Goal: Transaction & Acquisition: Purchase product/service

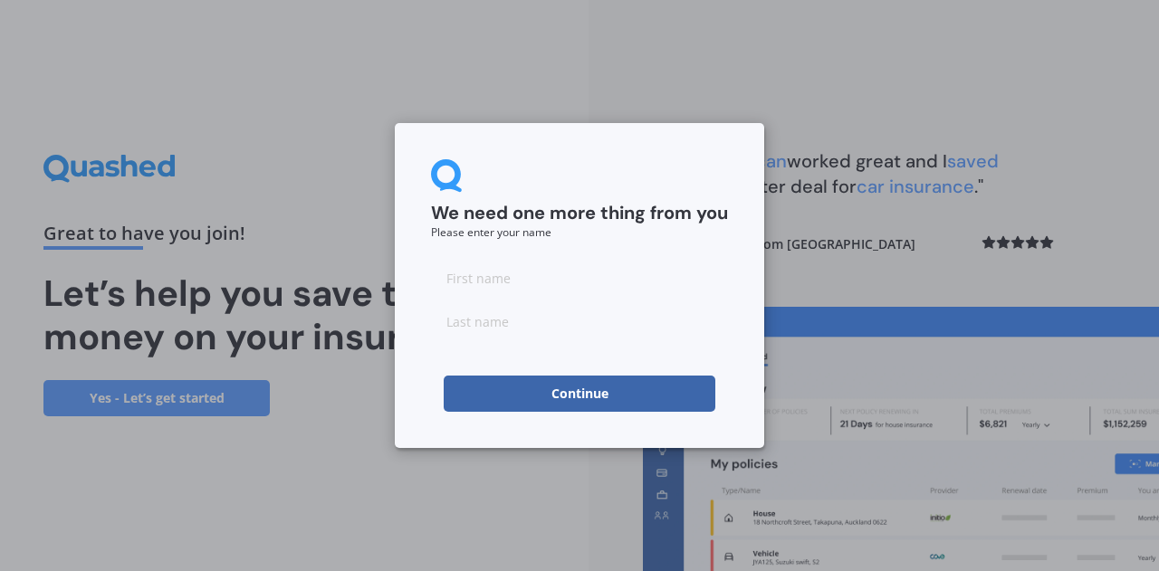
click at [522, 269] on input at bounding box center [579, 278] width 297 height 36
type input "[PERSON_NAME]"
type input "Moremon"
click at [601, 395] on button "Continue" at bounding box center [579, 394] width 272 height 36
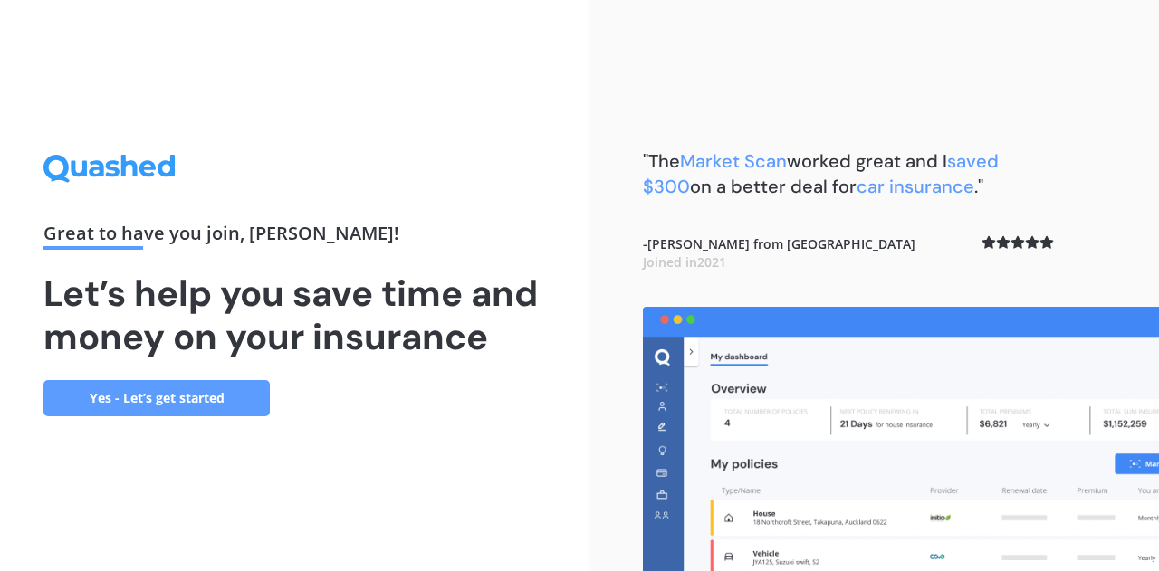
click at [165, 405] on link "Yes - Let’s get started" at bounding box center [156, 398] width 226 height 36
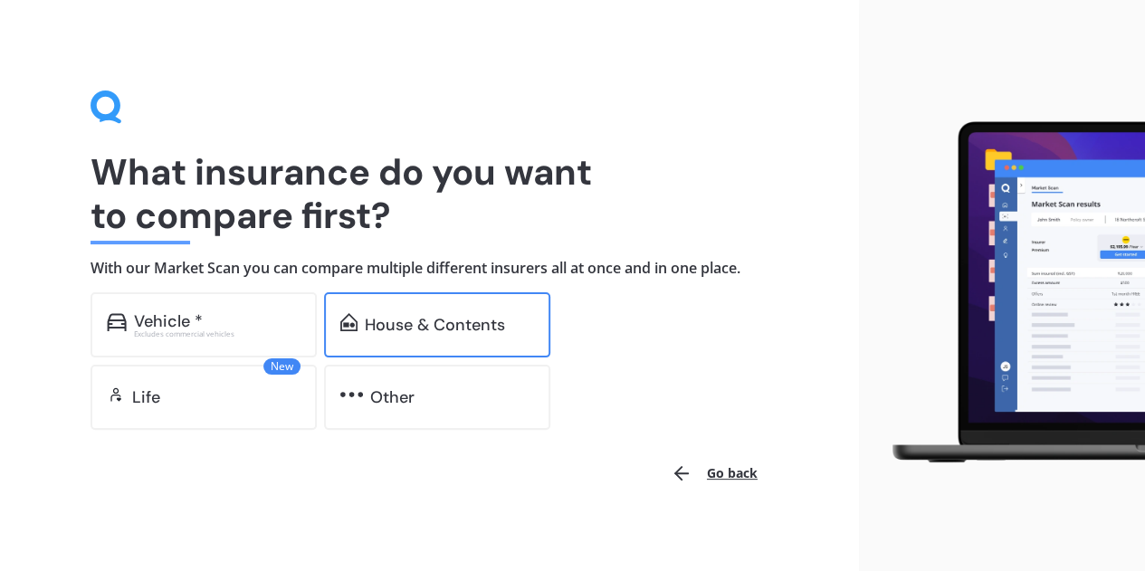
click at [520, 332] on div "House & Contents" at bounding box center [449, 325] width 169 height 18
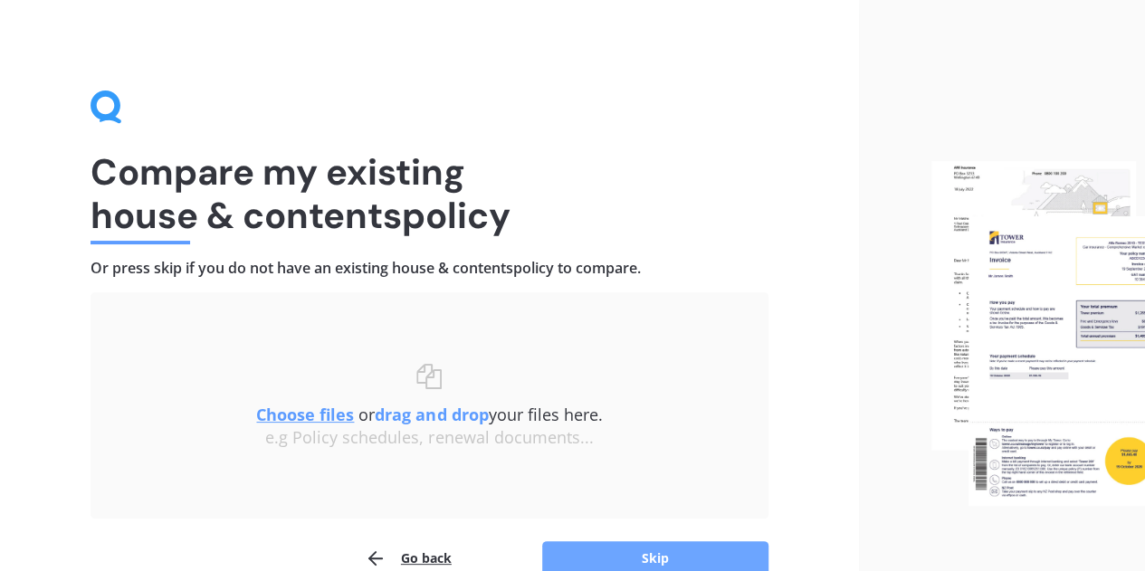
click at [679, 562] on button "Skip" at bounding box center [655, 558] width 226 height 34
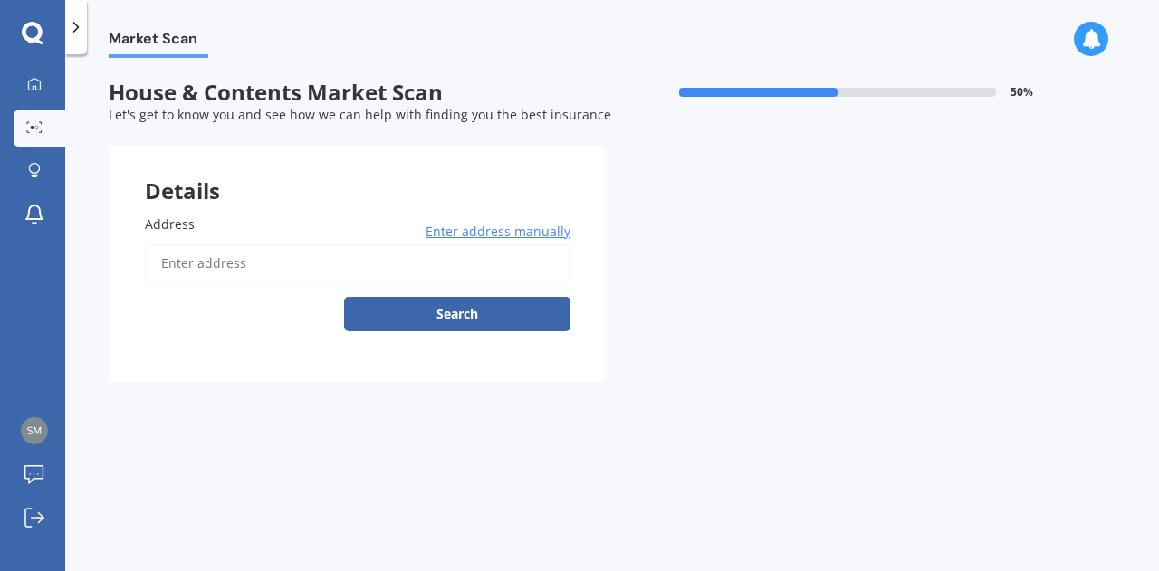
click at [301, 261] on input "Address" at bounding box center [357, 263] width 425 height 38
type input "[STREET_ADDRESS]"
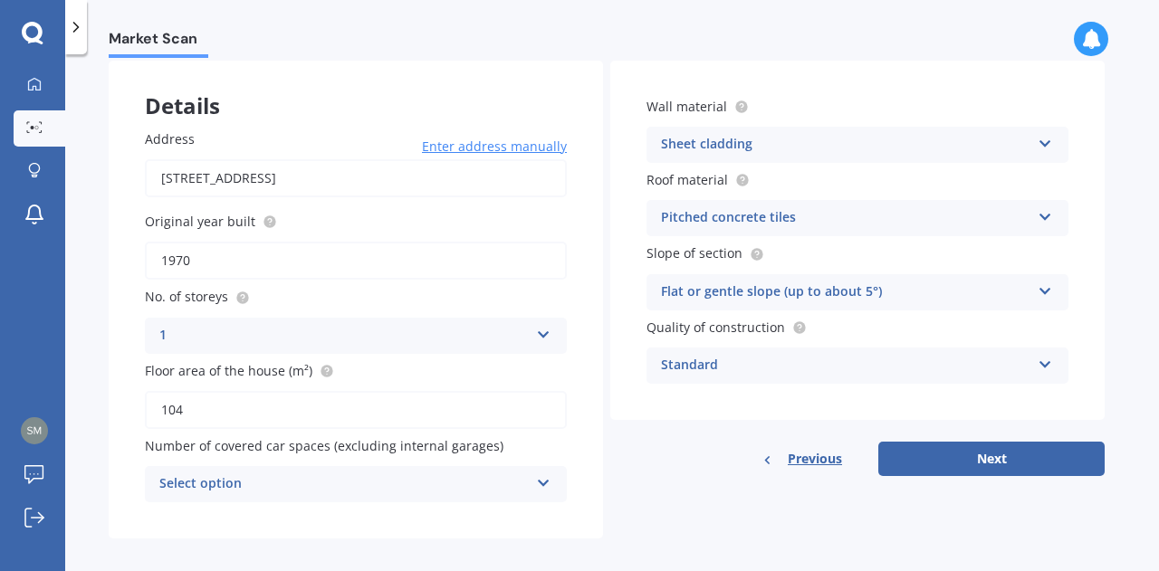
scroll to position [100, 0]
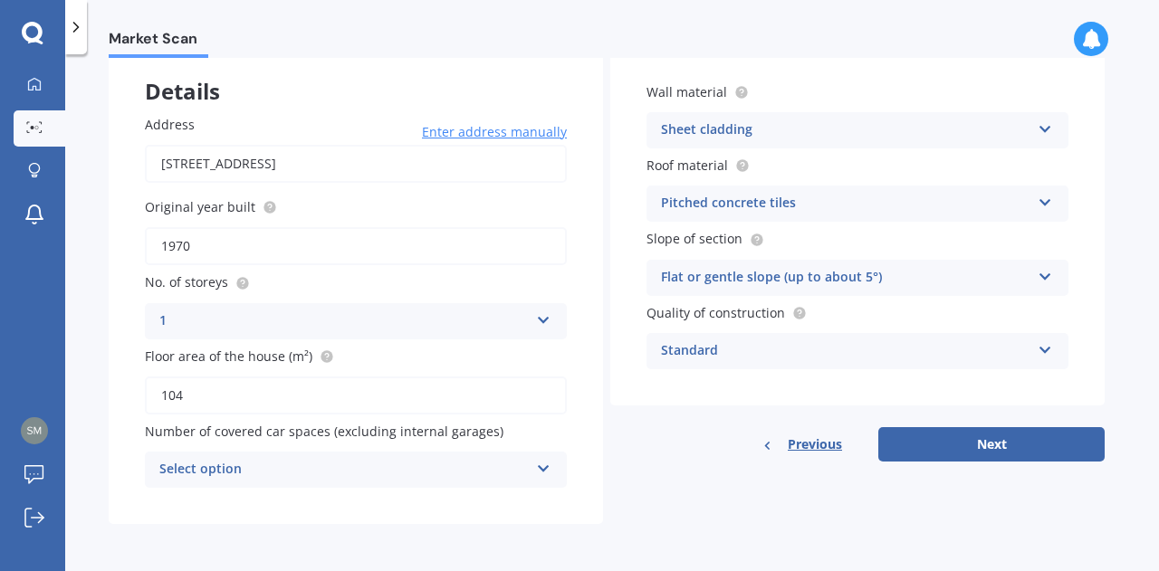
click at [510, 472] on div "Select option" at bounding box center [343, 470] width 369 height 22
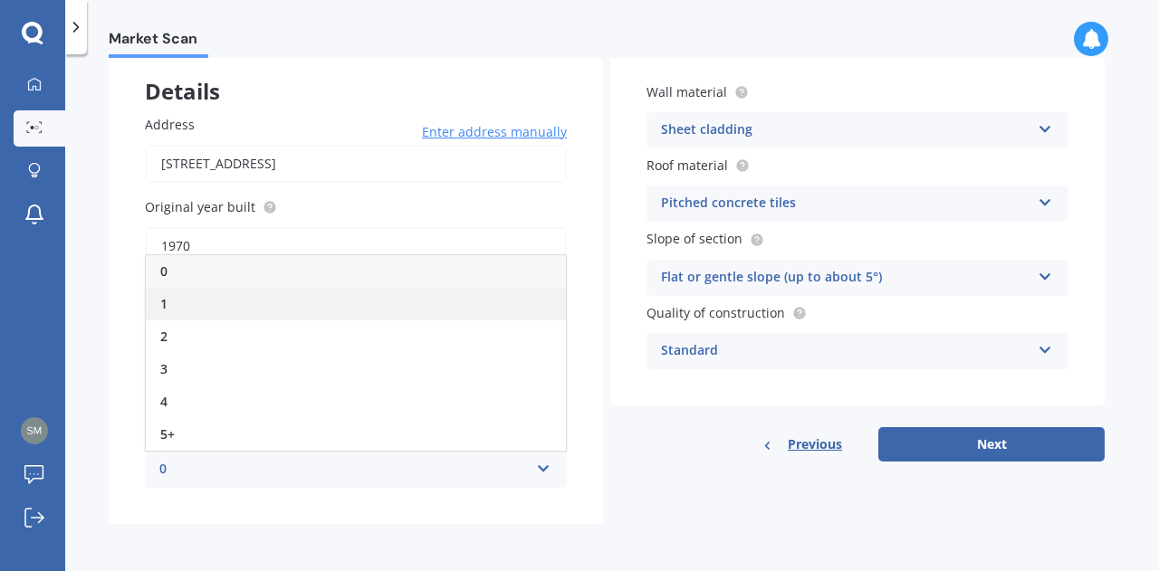
click at [188, 310] on div "1" at bounding box center [356, 304] width 420 height 33
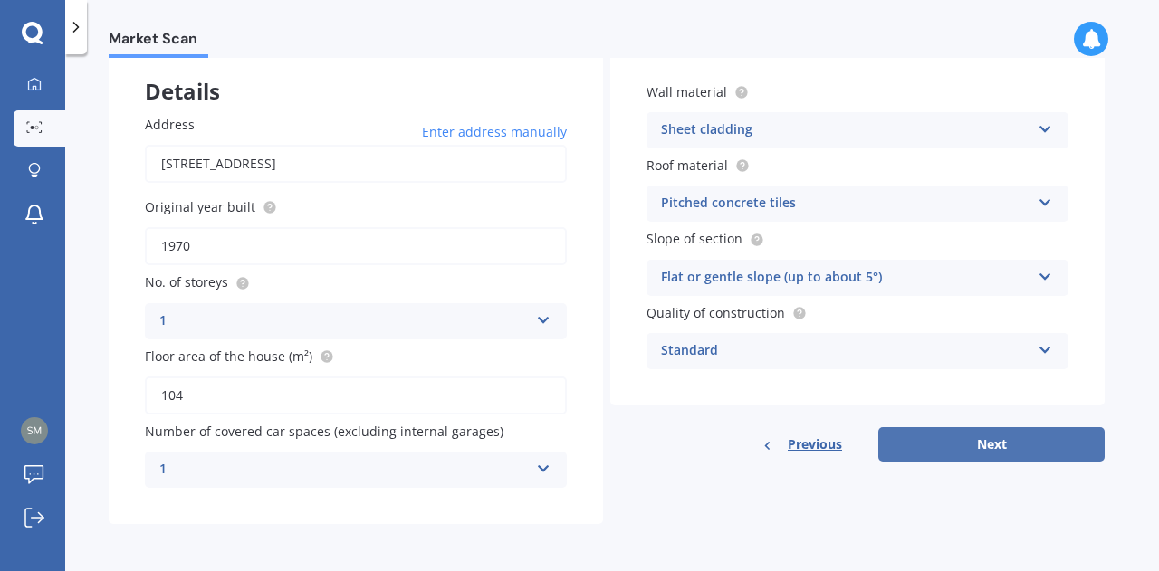
click at [1066, 443] on button "Next" at bounding box center [991, 444] width 226 height 34
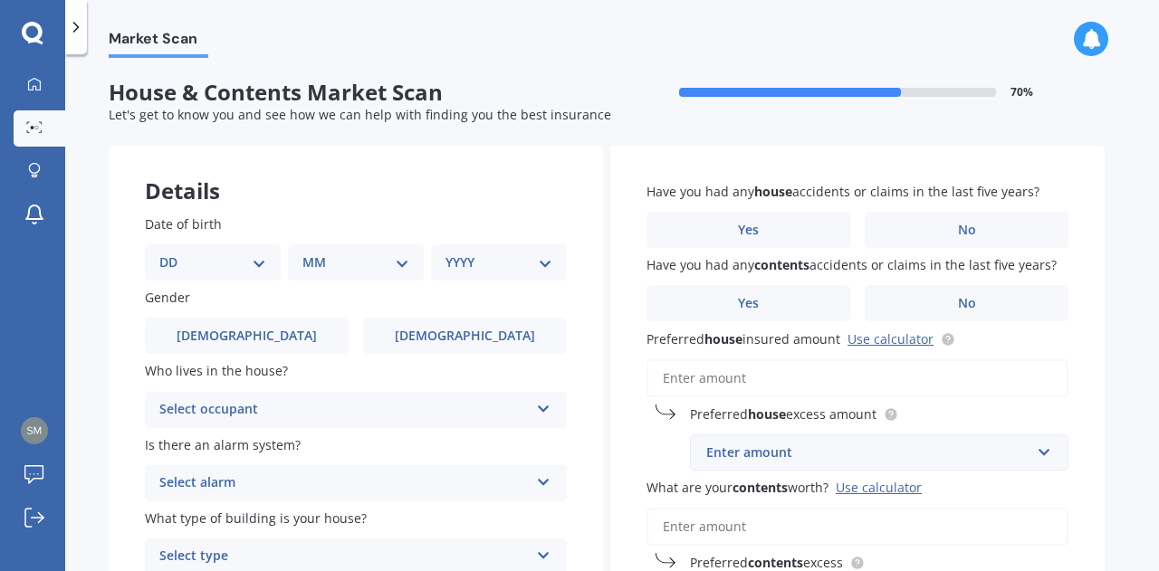
scroll to position [113, 0]
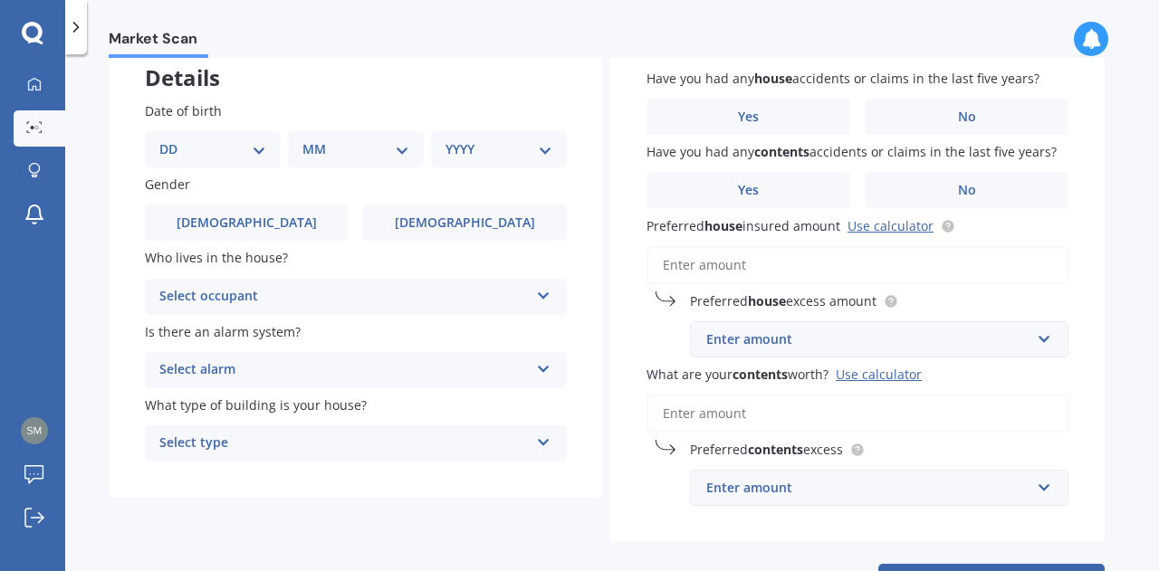
click at [247, 146] on select "DD 01 02 03 04 05 06 07 08 09 10 11 12 13 14 15 16 17 18 19 20 21 22 23 24 25 2…" at bounding box center [212, 149] width 107 height 20
select select "29"
click at [174, 139] on select "DD 01 02 03 04 05 06 07 08 09 10 11 12 13 14 15 16 17 18 19 20 21 22 23 24 25 2…" at bounding box center [212, 149] width 107 height 20
click at [325, 155] on select "MM 01 02 03 04 05 06 07 08 09 10 11 12" at bounding box center [360, 149] width 100 height 20
select select "01"
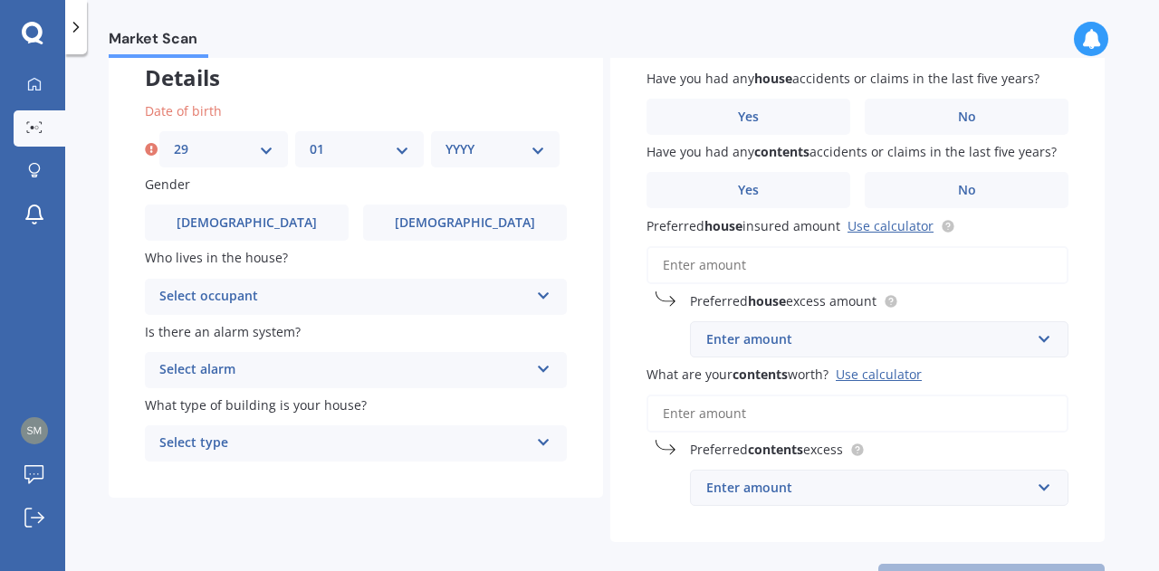
click at [310, 139] on select "MM 01 02 03 04 05 06 07 08 09 10 11 12" at bounding box center [360, 149] width 100 height 20
click at [458, 152] on select "YYYY 2009 2008 2007 2006 2005 2004 2003 2002 2001 2000 1999 1998 1997 1996 1995…" at bounding box center [495, 149] width 100 height 20
select select "1991"
click at [445, 139] on select "YYYY 2009 2008 2007 2006 2005 2004 2003 2002 2001 2000 1999 1998 1997 1996 1995…" at bounding box center [495, 149] width 100 height 20
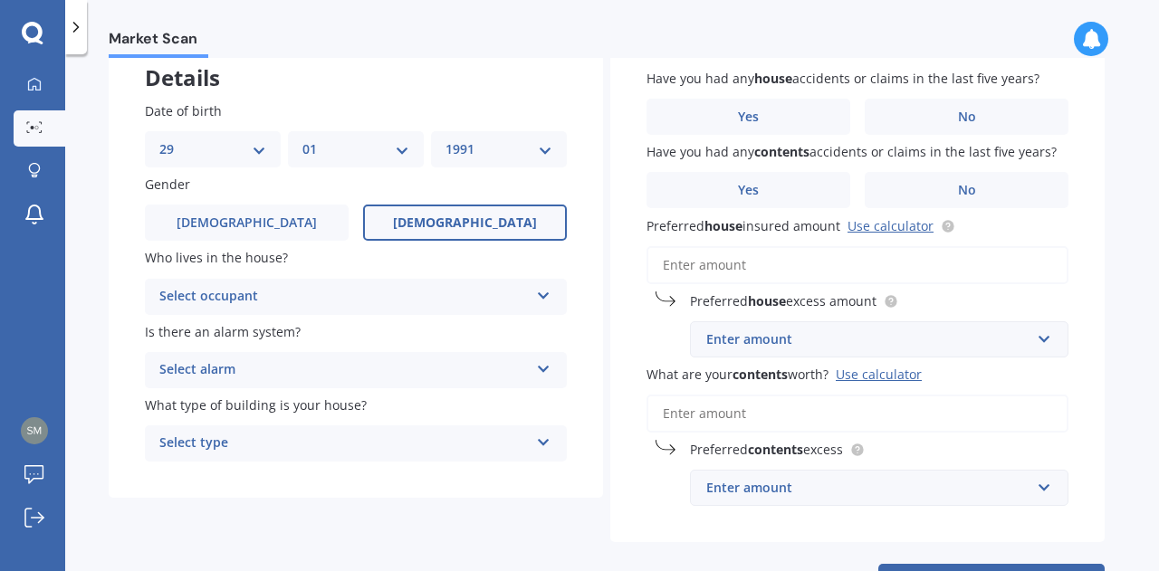
click at [510, 231] on label "[DEMOGRAPHIC_DATA]" at bounding box center [465, 223] width 204 height 36
click at [0, 0] on input "[DEMOGRAPHIC_DATA]" at bounding box center [0, 0] width 0 height 0
click at [429, 301] on div "Select occupant" at bounding box center [343, 297] width 369 height 22
click at [291, 316] on div "Owner" at bounding box center [356, 332] width 420 height 33
click at [262, 370] on div "Select alarm" at bounding box center [343, 370] width 369 height 22
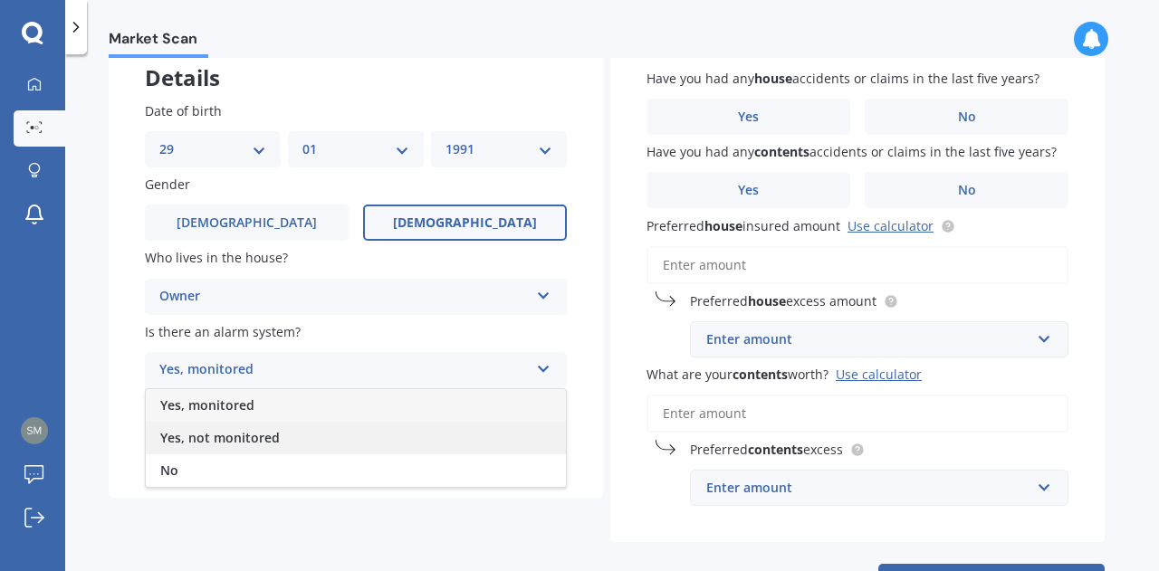
click at [262, 434] on span "Yes, not monitored" at bounding box center [219, 437] width 119 height 17
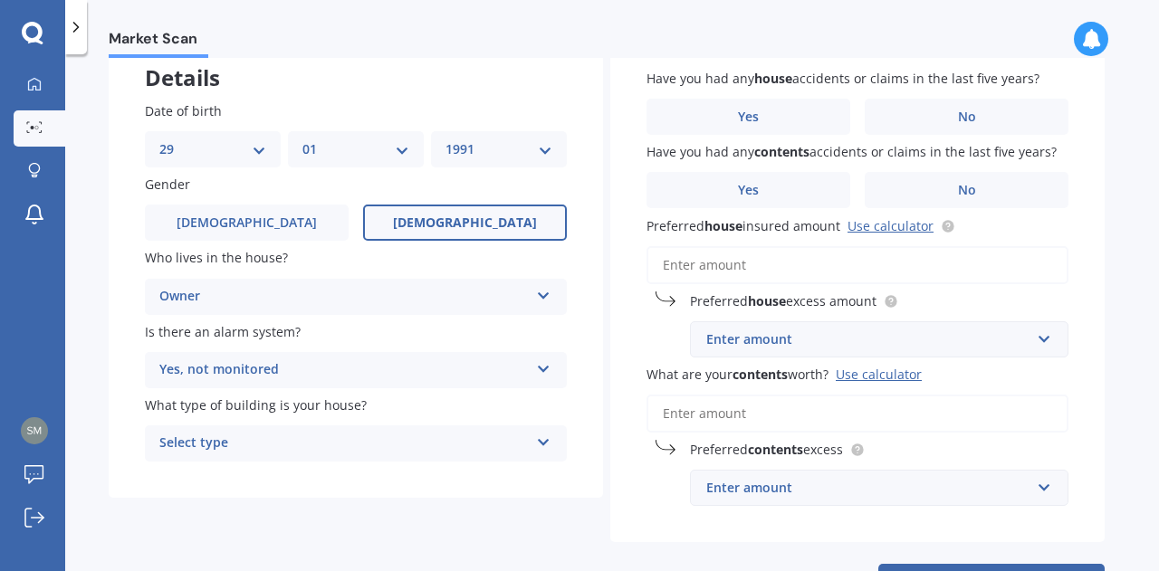
click at [400, 438] on div "Select type" at bounding box center [343, 444] width 369 height 22
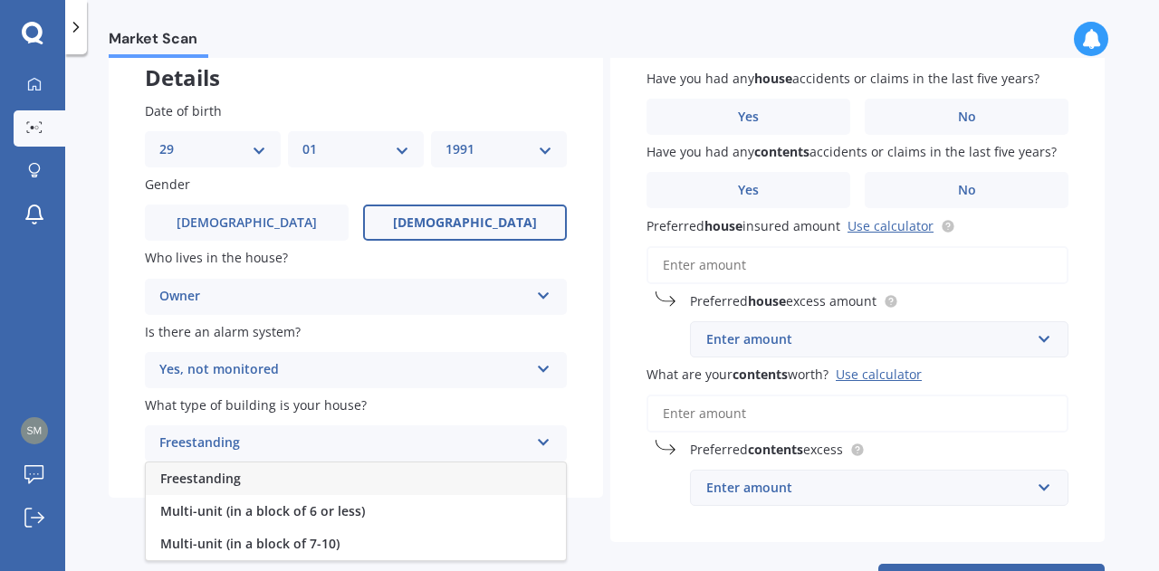
click at [387, 482] on div "Freestanding" at bounding box center [356, 479] width 420 height 33
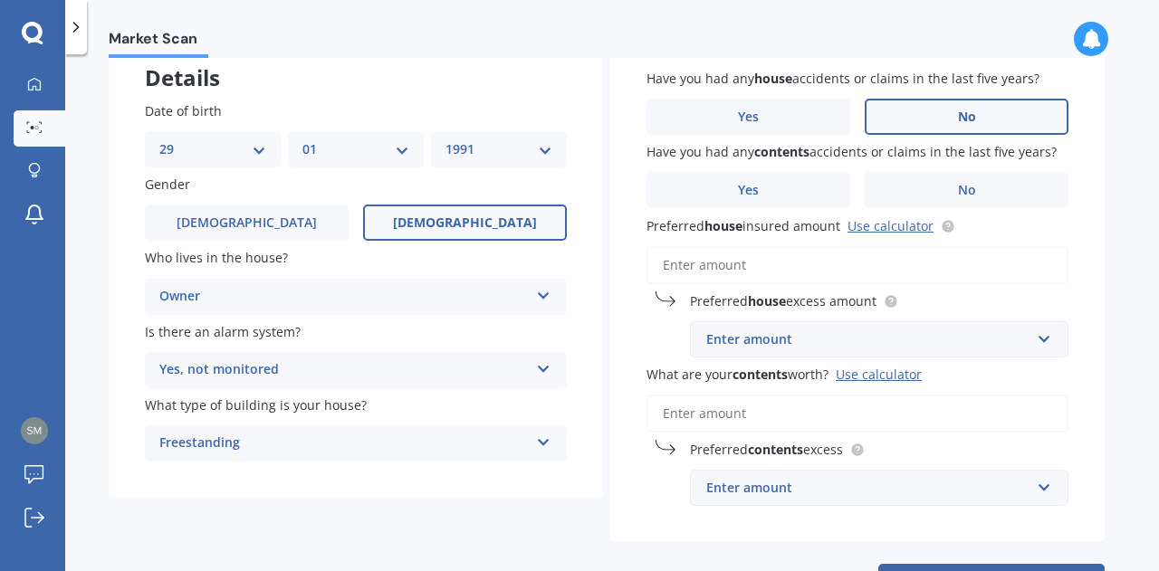
click at [1007, 110] on label "No" at bounding box center [966, 117] width 204 height 36
click at [0, 0] on input "No" at bounding box center [0, 0] width 0 height 0
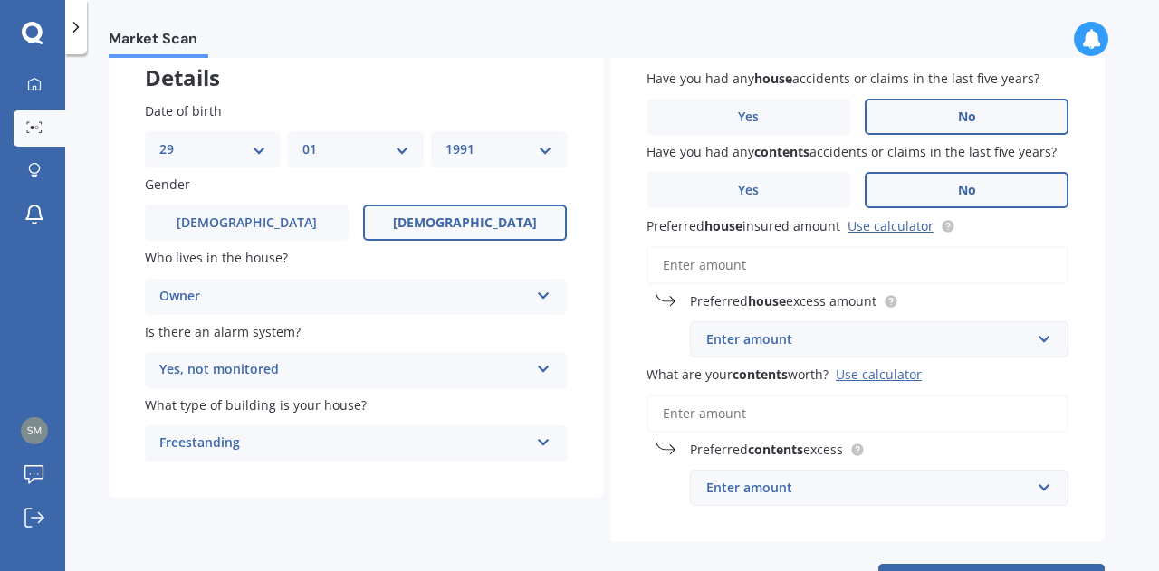
click at [1001, 198] on label "No" at bounding box center [966, 190] width 204 height 36
click at [0, 0] on input "No" at bounding box center [0, 0] width 0 height 0
click at [910, 227] on link "Use calculator" at bounding box center [890, 225] width 86 height 17
click at [806, 272] on input "Preferred house insured amount Use calculator" at bounding box center [857, 265] width 422 height 38
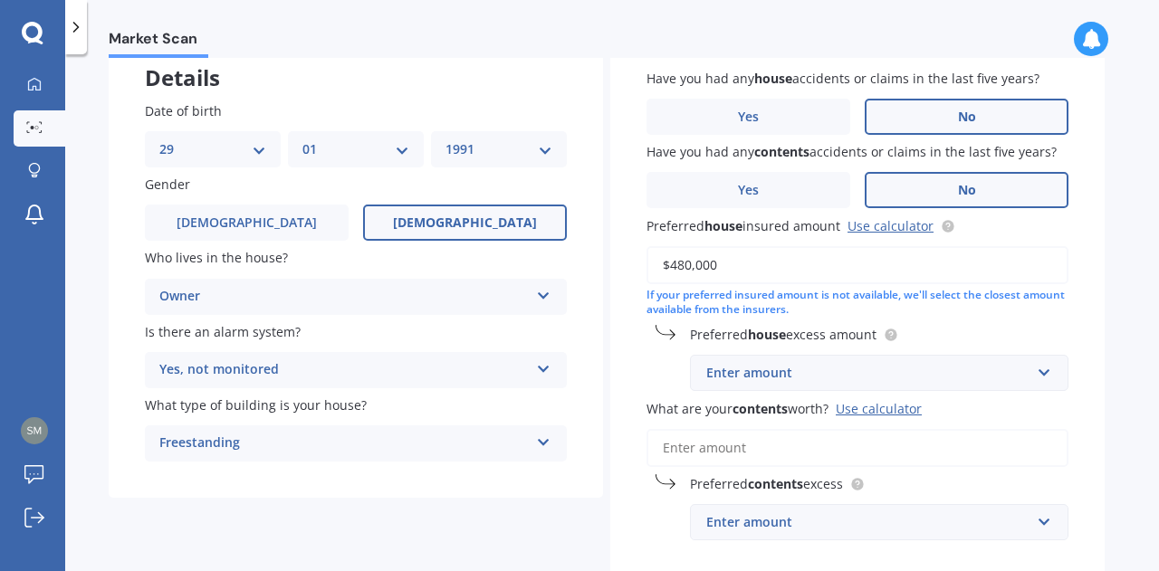
type input "$480,000"
click at [909, 518] on div "Enter amount" at bounding box center [868, 522] width 324 height 20
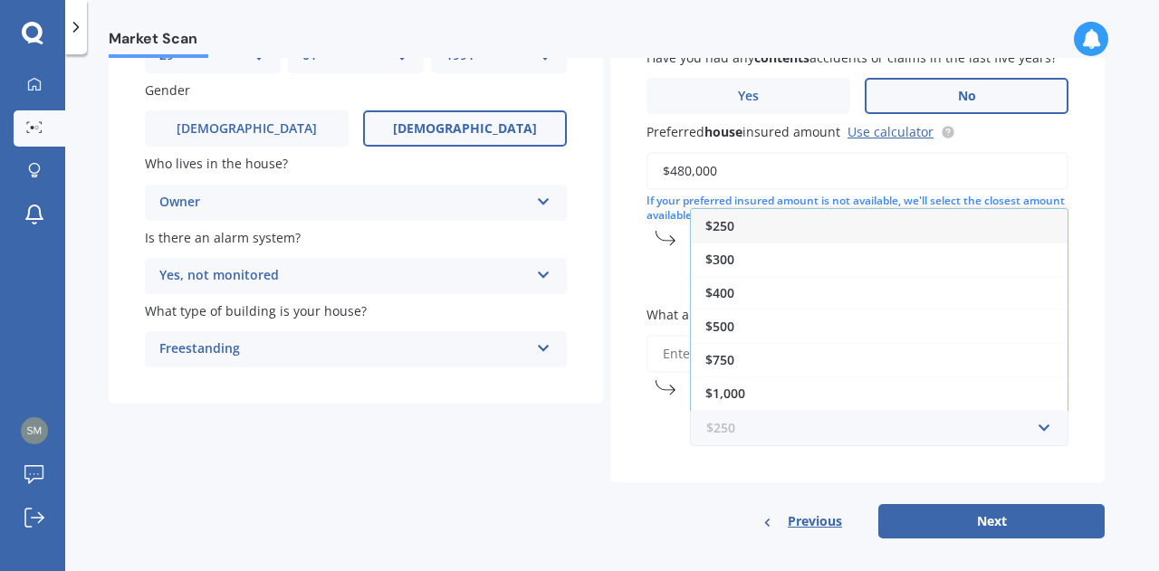
scroll to position [210, 0]
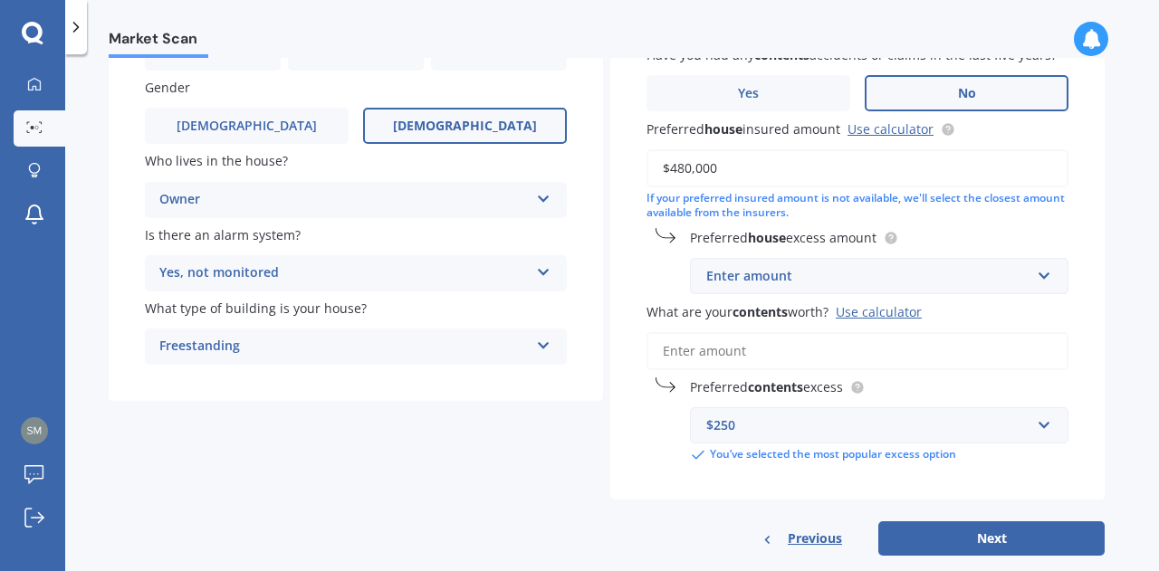
click at [1128, 354] on div "Market Scan House & Contents Market Scan 70 % Let's get to know you and see how…" at bounding box center [611, 316] width 1093 height 517
click at [1018, 295] on div "Have you had any house accidents or claims in the last five years? Yes No Have …" at bounding box center [857, 218] width 494 height 564
click at [1035, 284] on input "text" at bounding box center [872, 276] width 362 height 34
click at [1085, 311] on div "Have you had any house accidents or claims in the last five years? Yes No Have …" at bounding box center [857, 218] width 494 height 564
click at [777, 354] on input "What are your contents worth? Use calculator" at bounding box center [857, 351] width 422 height 38
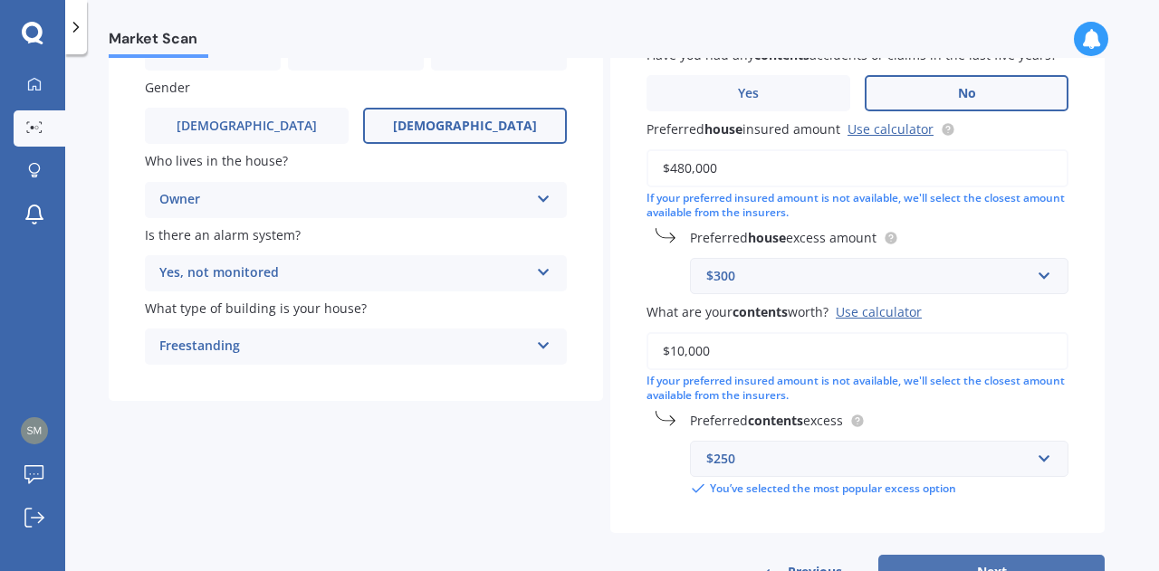
type input "$10,000"
click at [1039, 566] on button "Next" at bounding box center [991, 572] width 226 height 34
select select "29"
select select "01"
select select "1991"
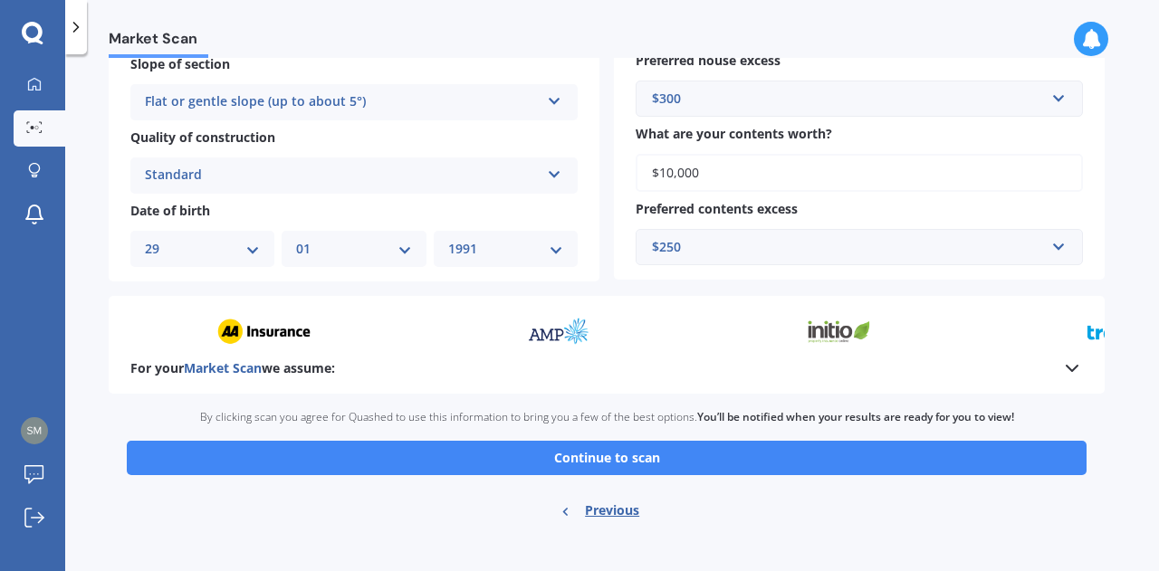
scroll to position [644, 0]
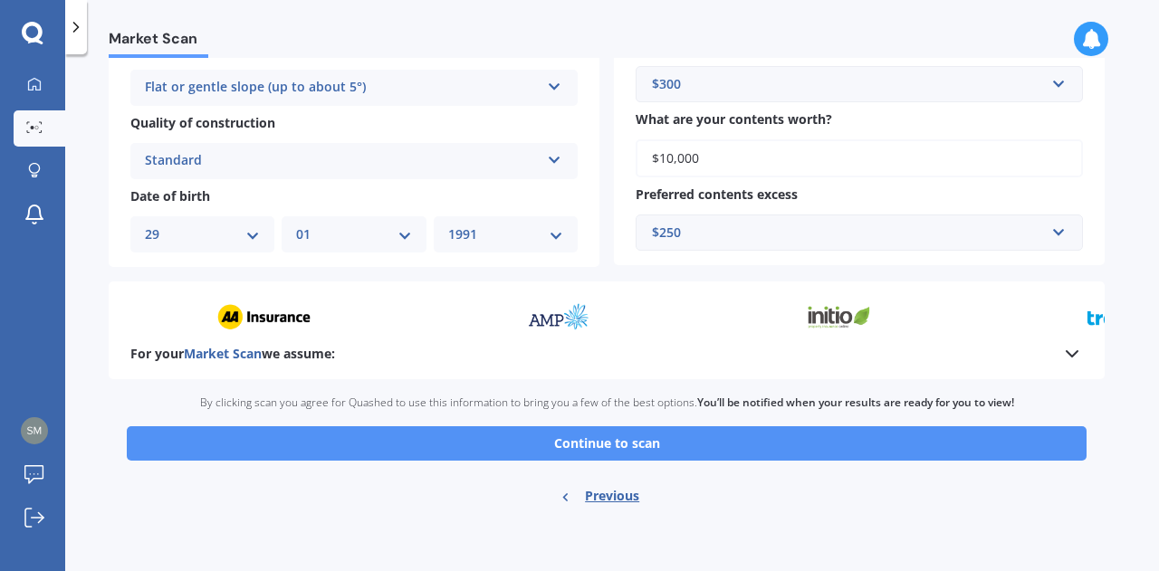
click at [688, 449] on button "Continue to scan" at bounding box center [606, 443] width 959 height 34
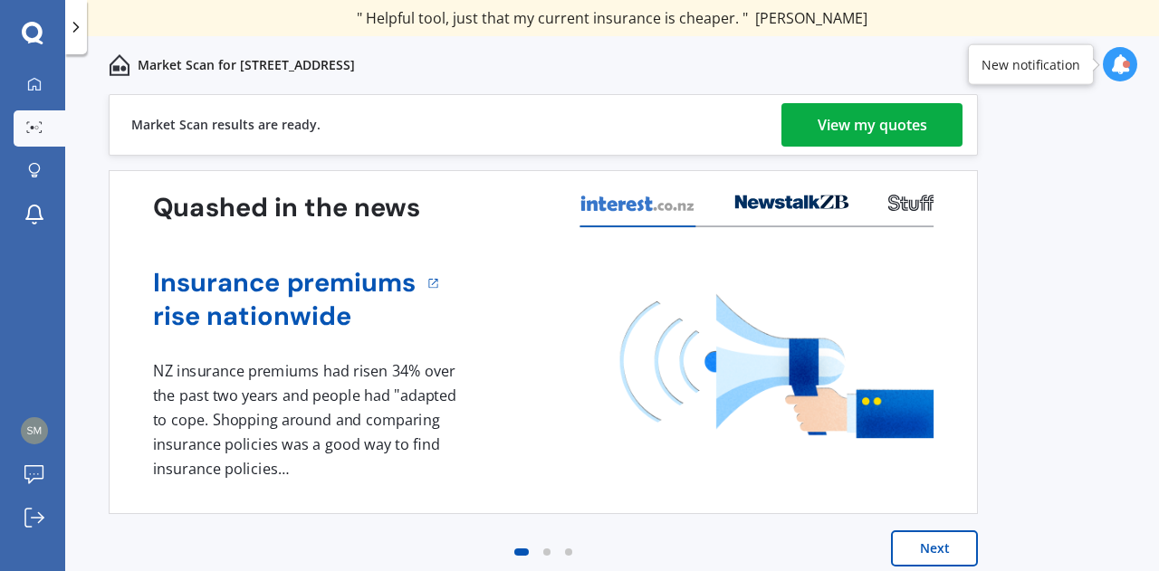
click at [881, 133] on div "View my quotes" at bounding box center [872, 124] width 110 height 43
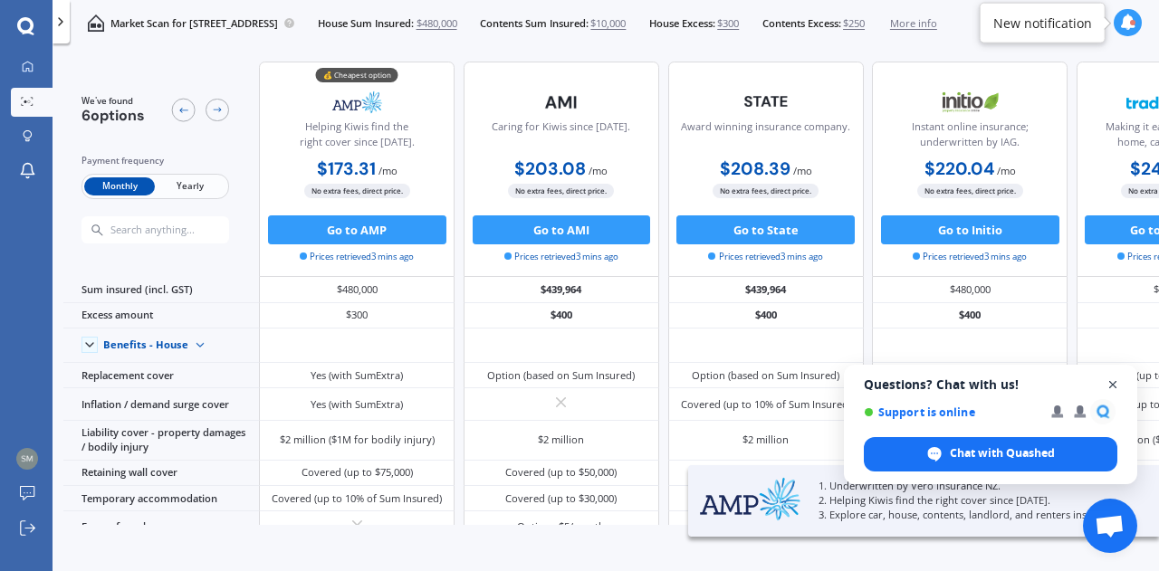
click at [1112, 385] on span "Close chat" at bounding box center [1112, 385] width 23 height 23
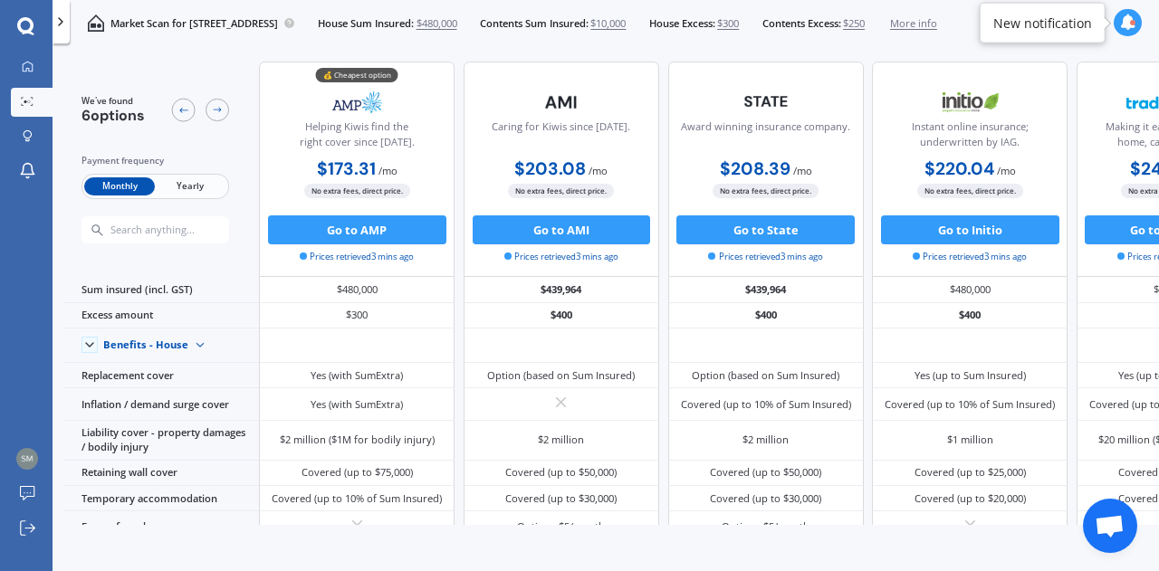
click at [179, 186] on span "Yearly" at bounding box center [190, 186] width 71 height 19
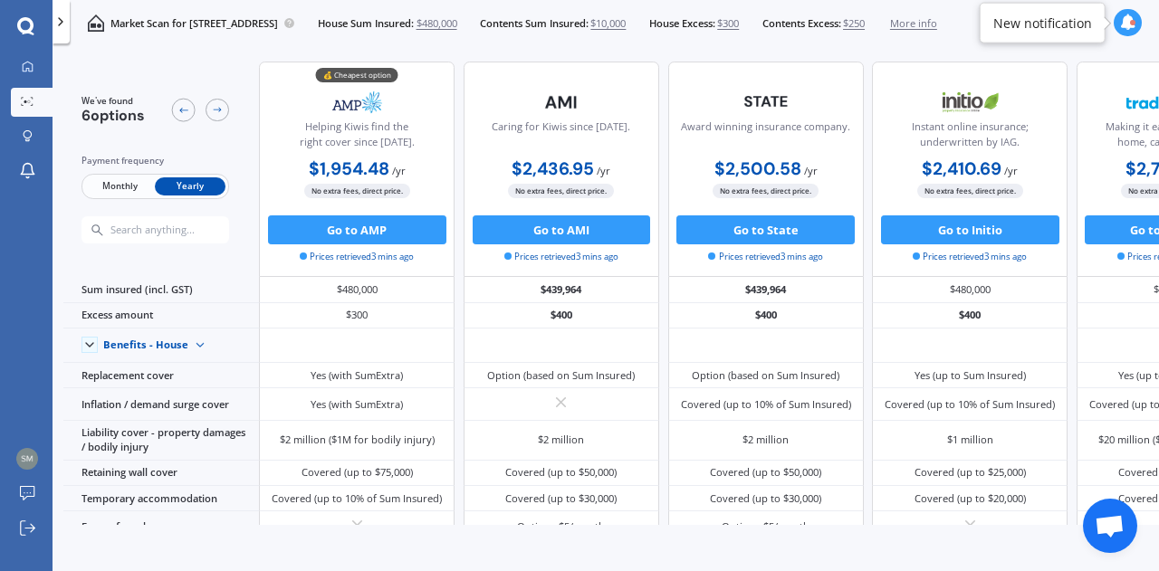
click at [137, 177] on span "Monthly" at bounding box center [119, 186] width 71 height 19
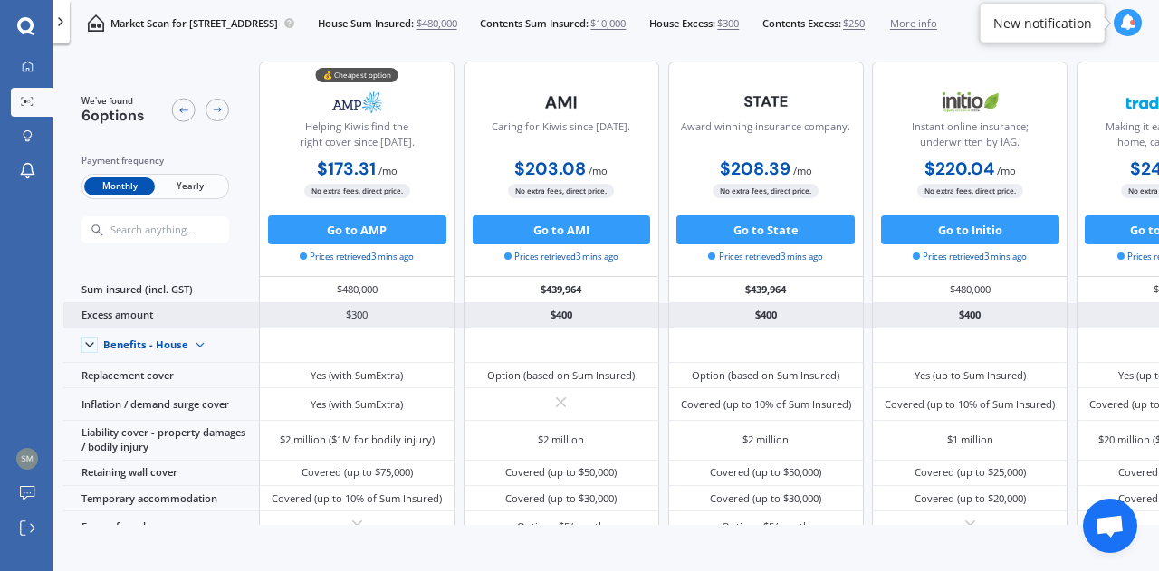
click at [148, 318] on div "Excess amount" at bounding box center [160, 315] width 195 height 25
